Goal: Information Seeking & Learning: Learn about a topic

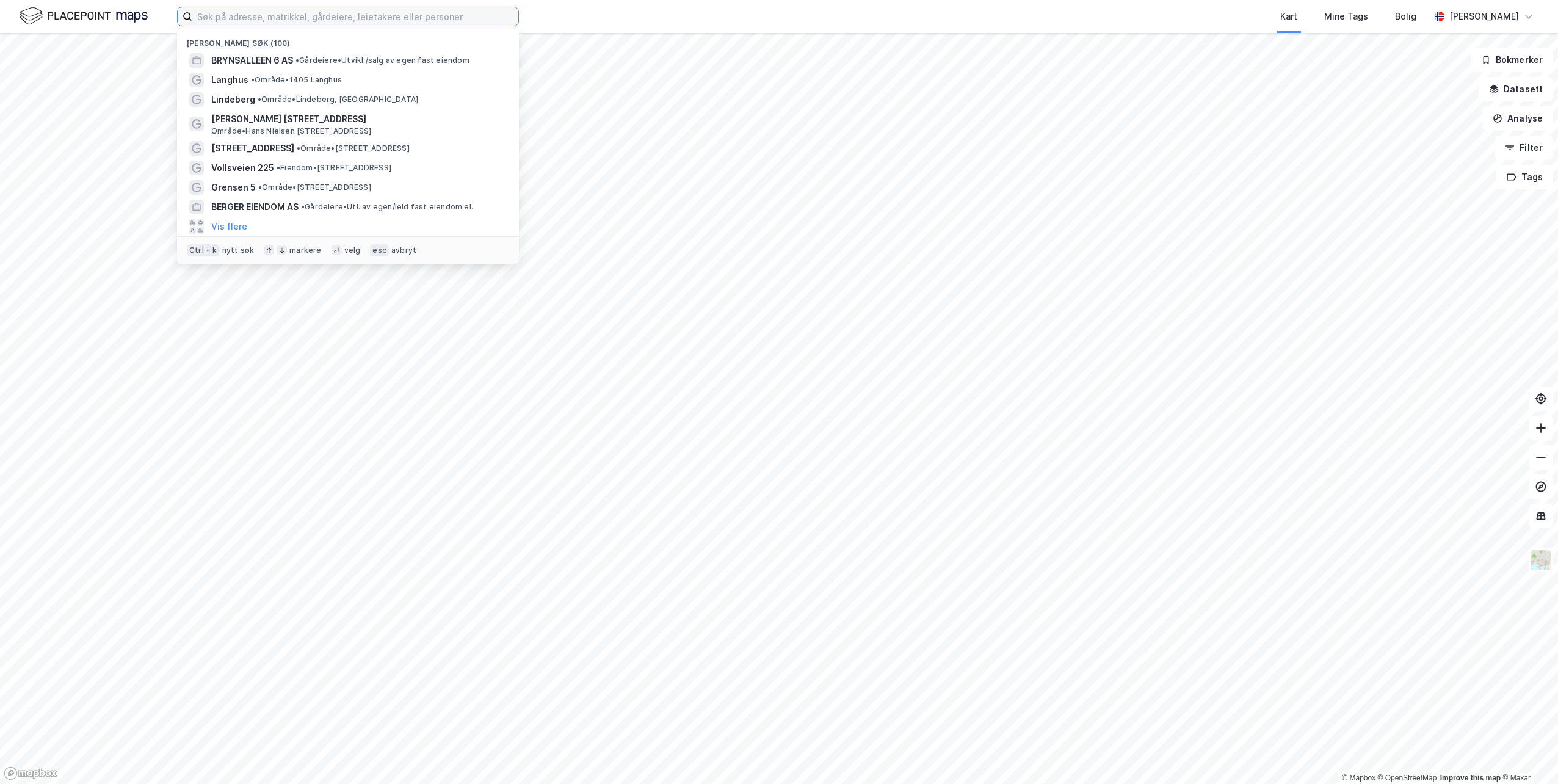
click at [423, 14] on input at bounding box center [355, 16] width 326 height 18
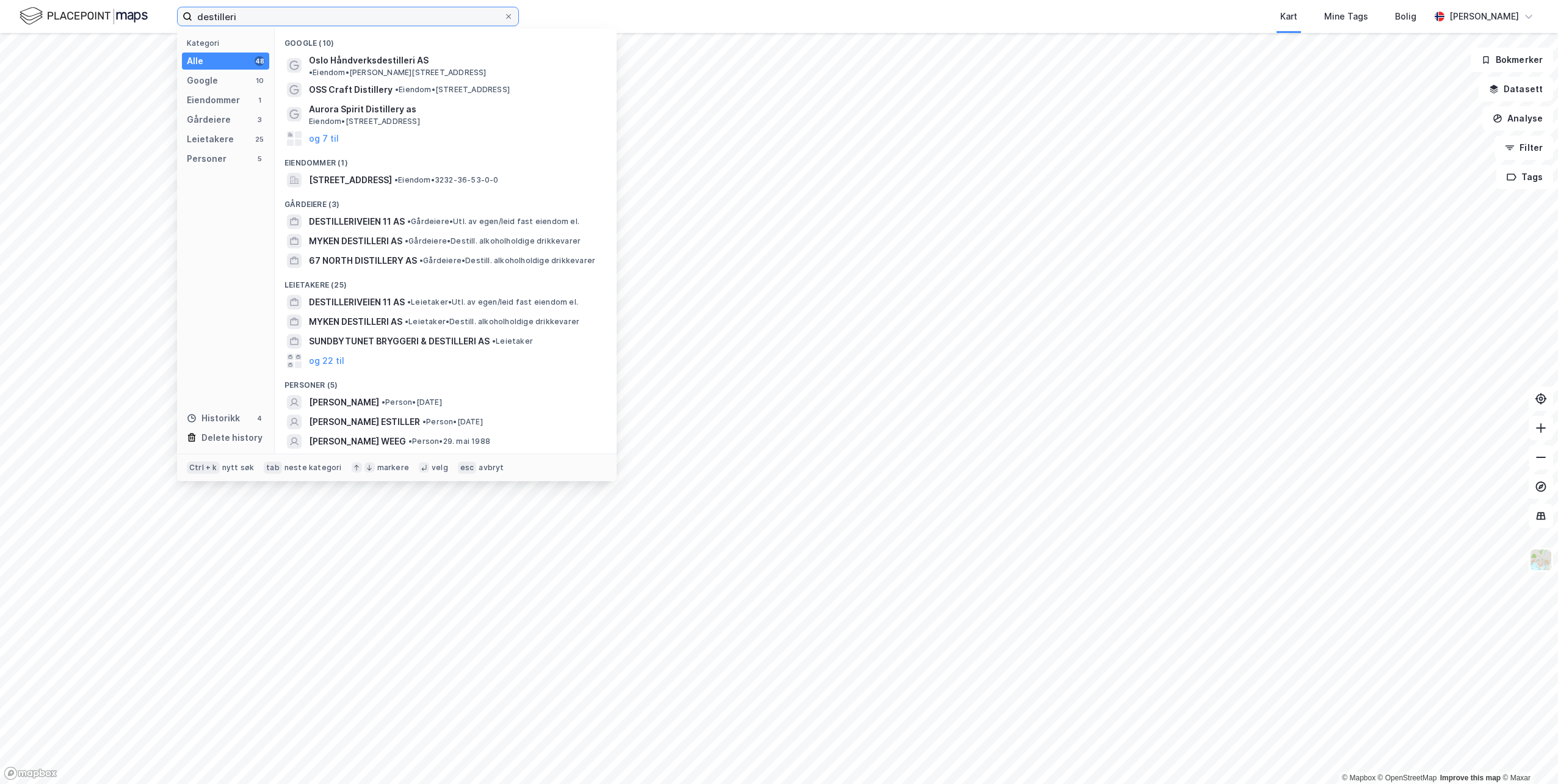
type input "destilleri"
click at [391, 172] on span "[STREET_ADDRESS]" at bounding box center [350, 180] width 83 height 15
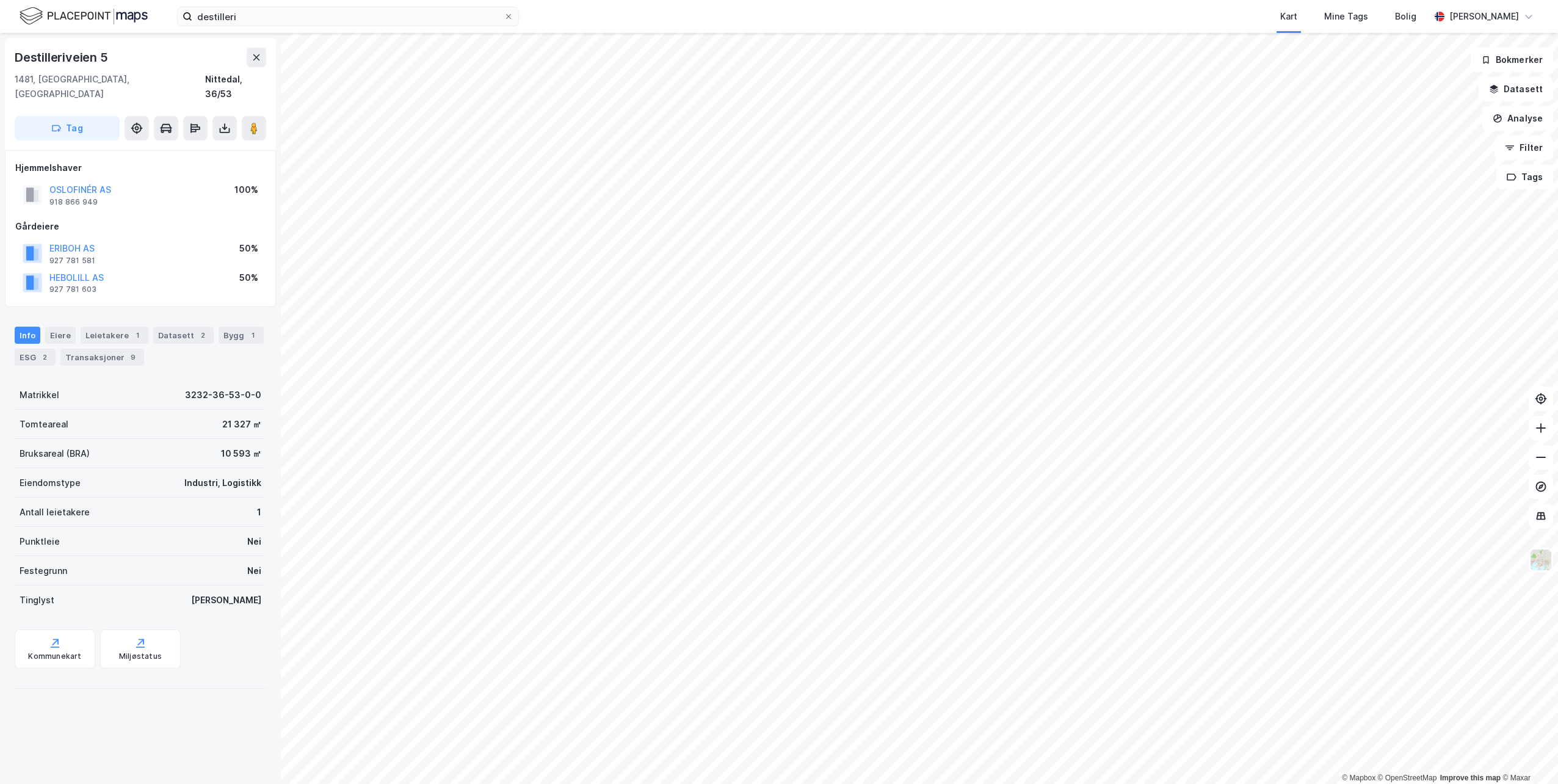
click at [93, 327] on div "Leietakere 1" at bounding box center [114, 335] width 68 height 17
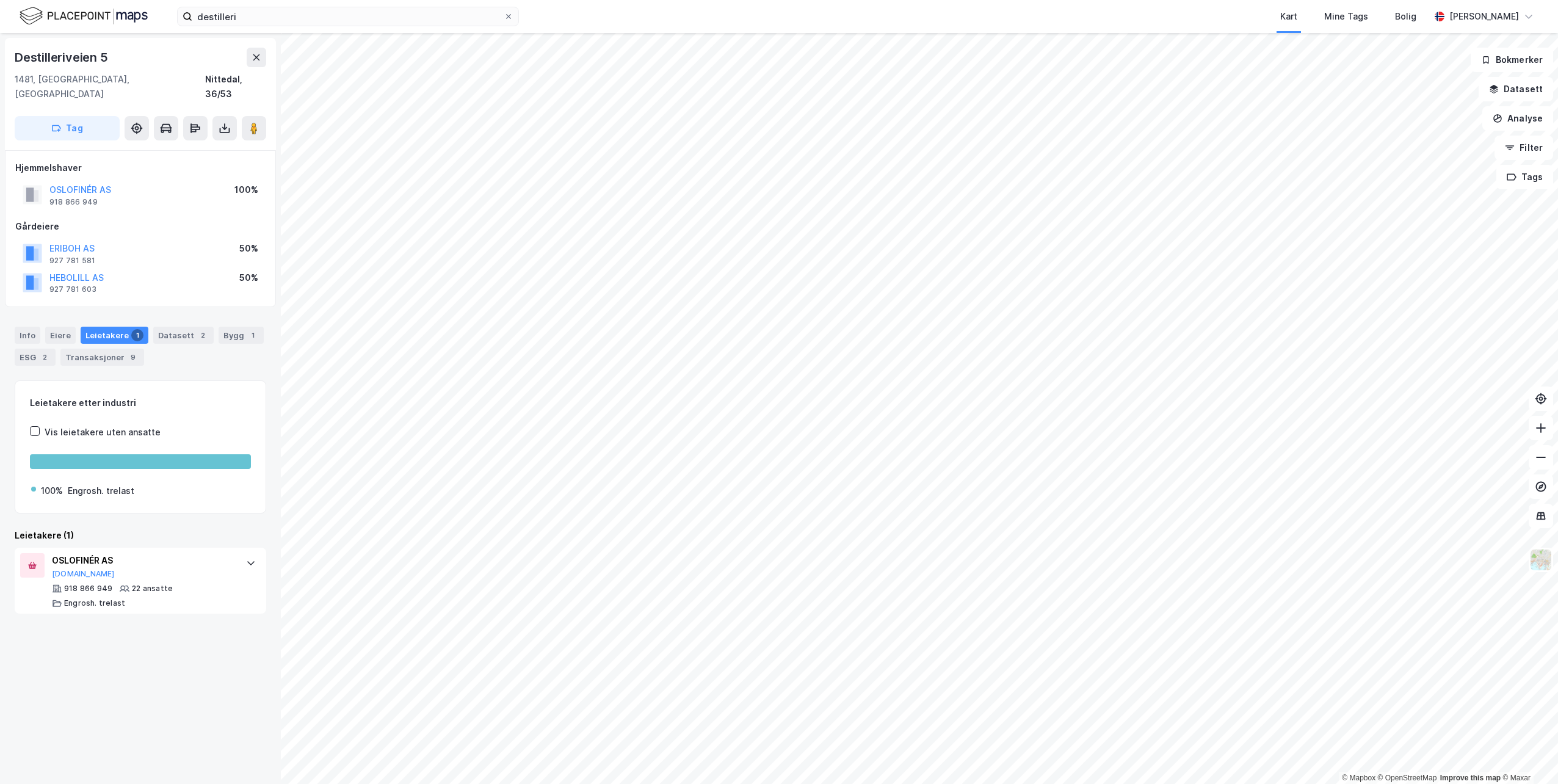
click at [54, 327] on div "Eiere" at bounding box center [60, 335] width 30 height 17
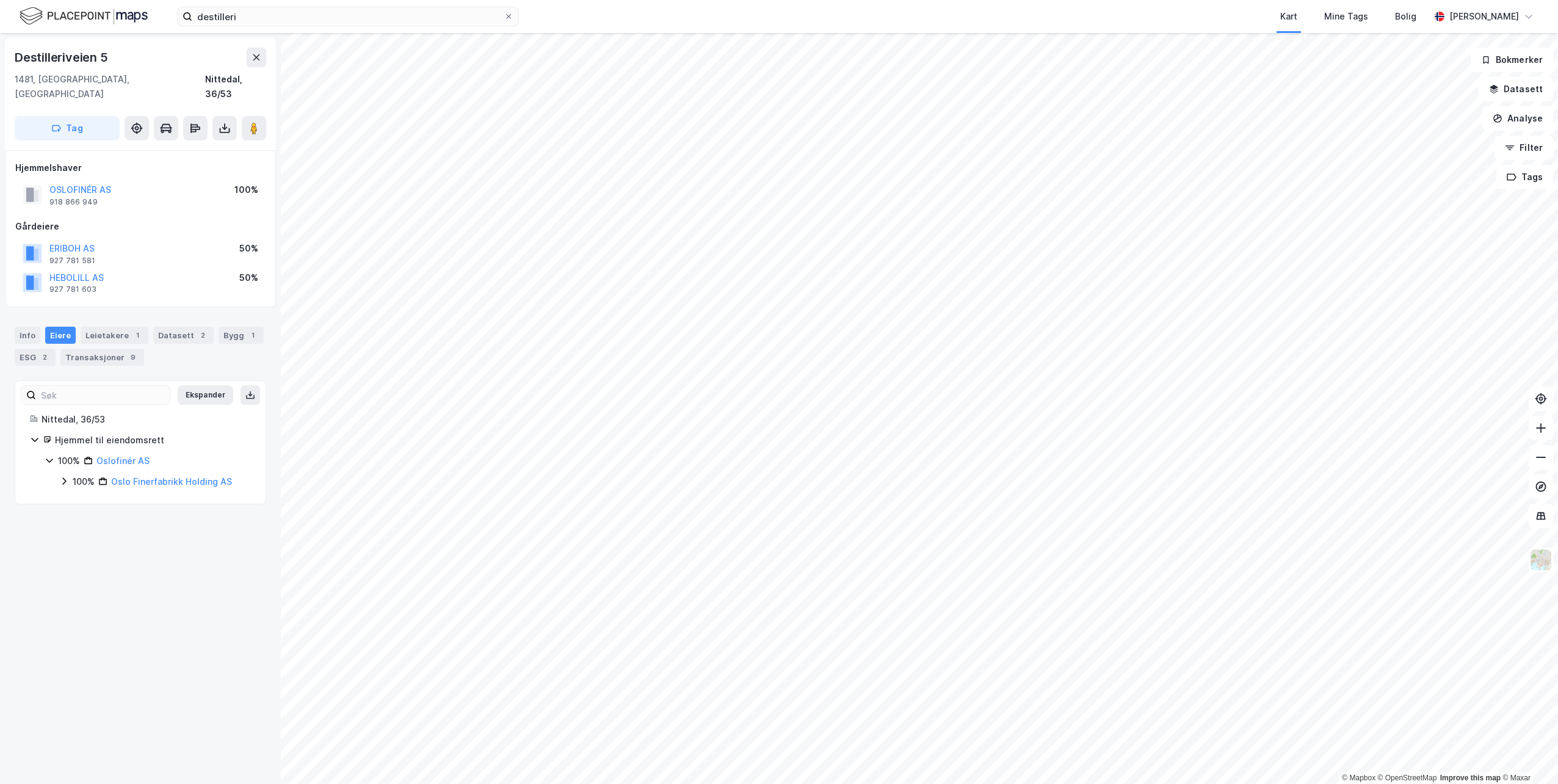
click at [65, 476] on icon at bounding box center [64, 481] width 9 height 9
click at [128, 497] on link "Eriboh AS" at bounding box center [142, 502] width 41 height 10
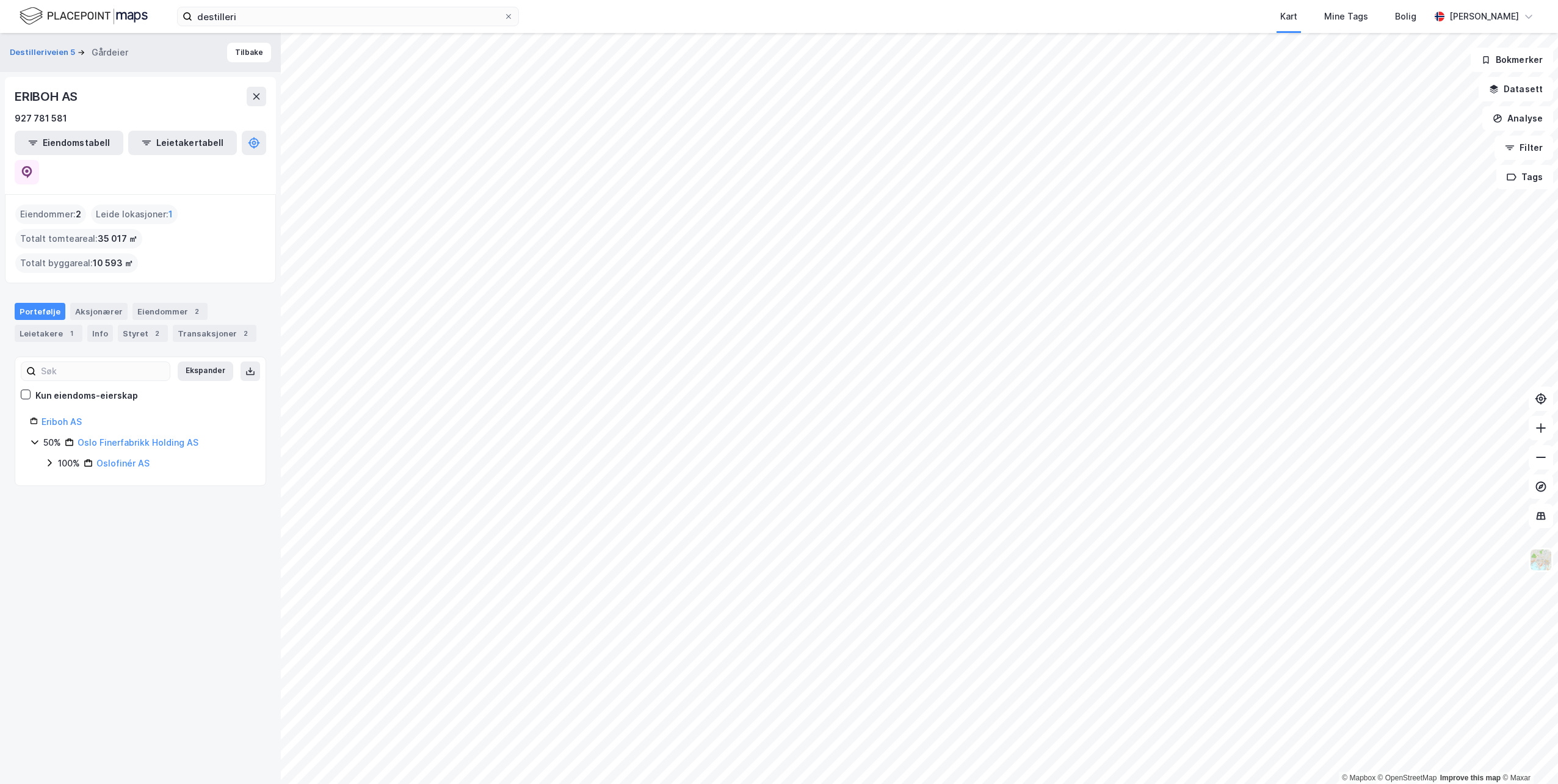
click at [129, 325] on div "Styret 2" at bounding box center [143, 333] width 50 height 17
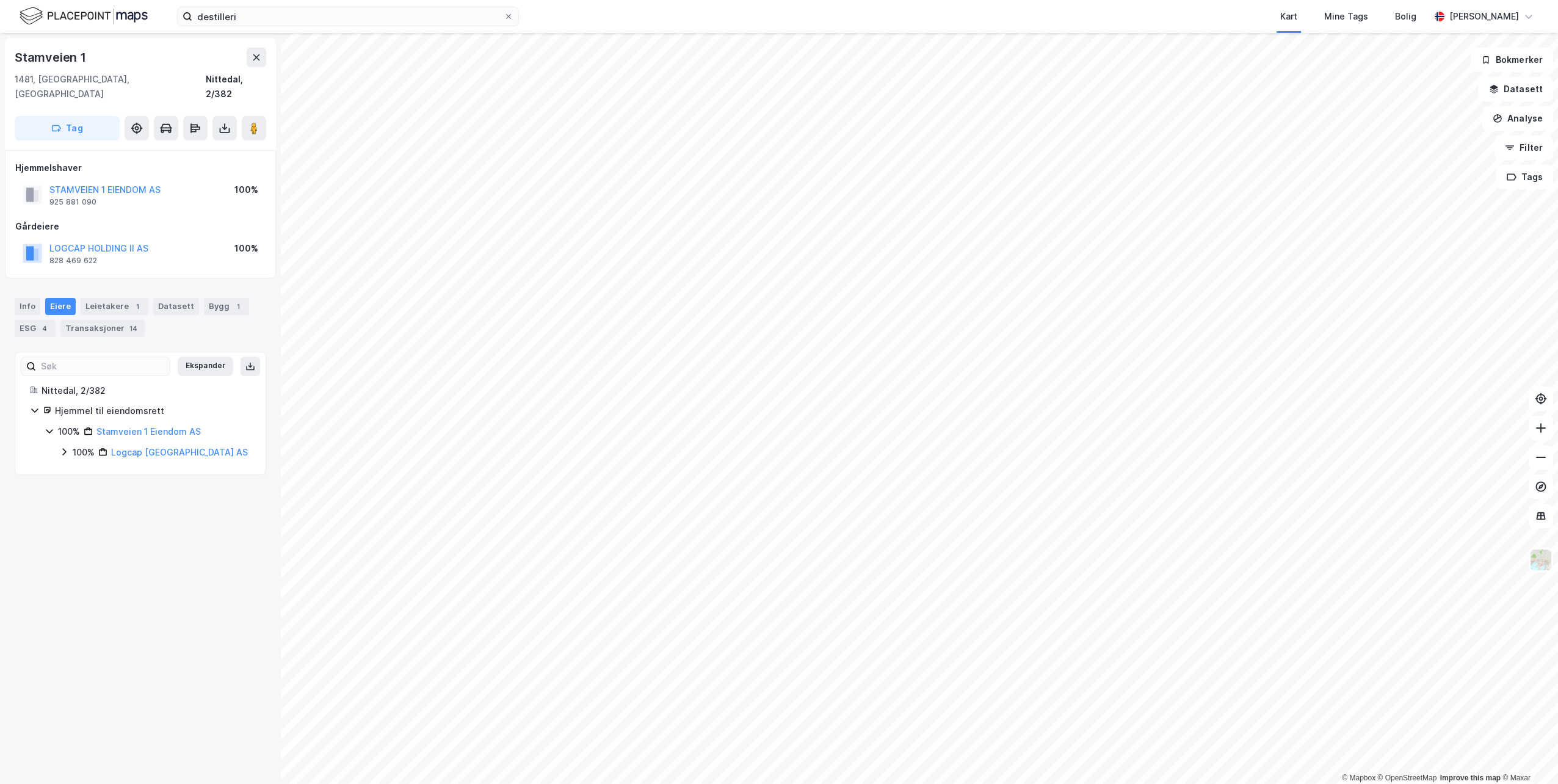
click at [112, 298] on div "Leietakere 1" at bounding box center [114, 306] width 68 height 17
